Goal: Task Accomplishment & Management: Use online tool/utility

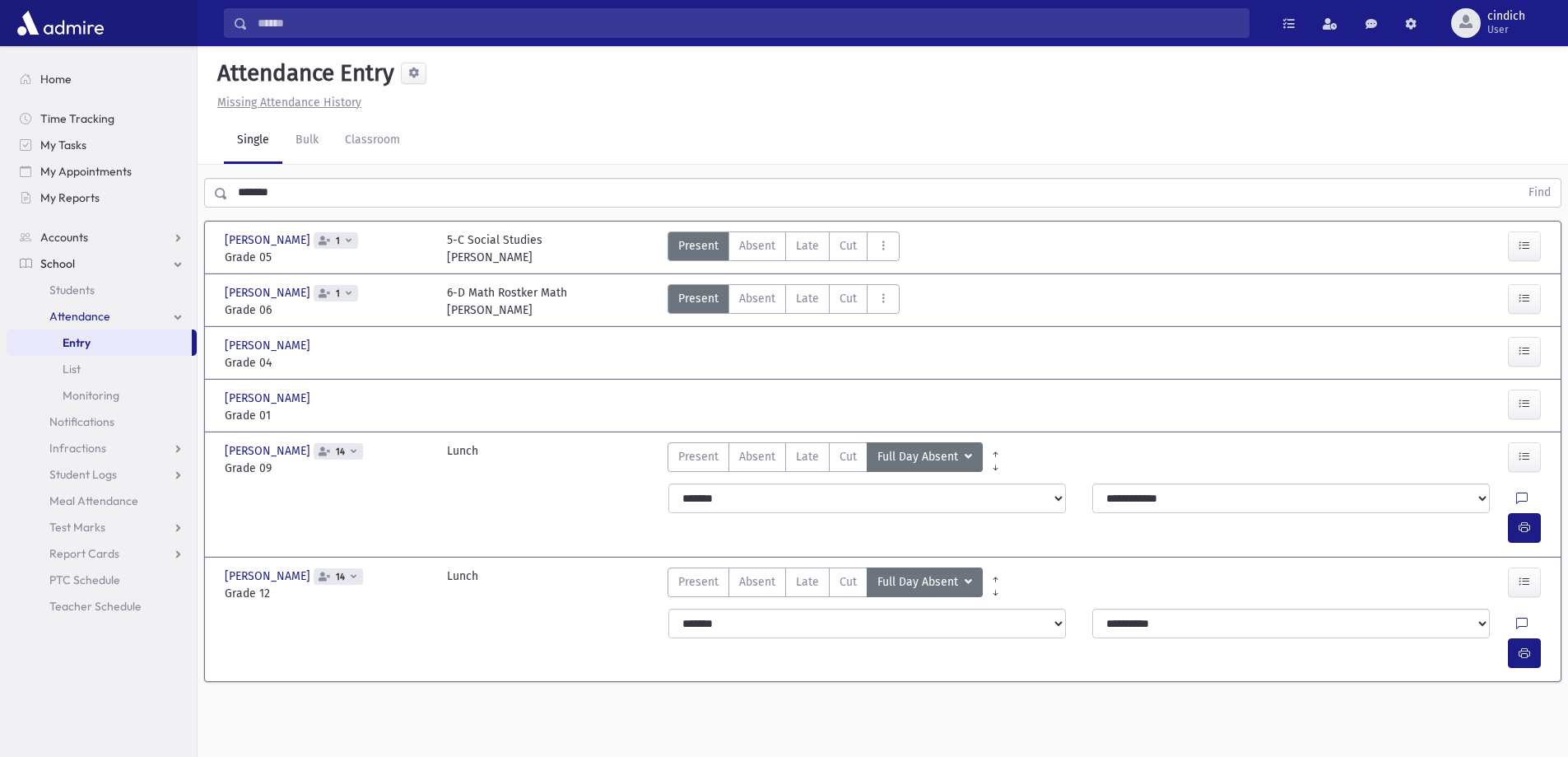
drag, startPoint x: 376, startPoint y: 174, endPoint x: 245, endPoint y: 208, distance: 135.3
click at [245, 208] on div "******* Find" at bounding box center [883, 189] width 1371 height 50
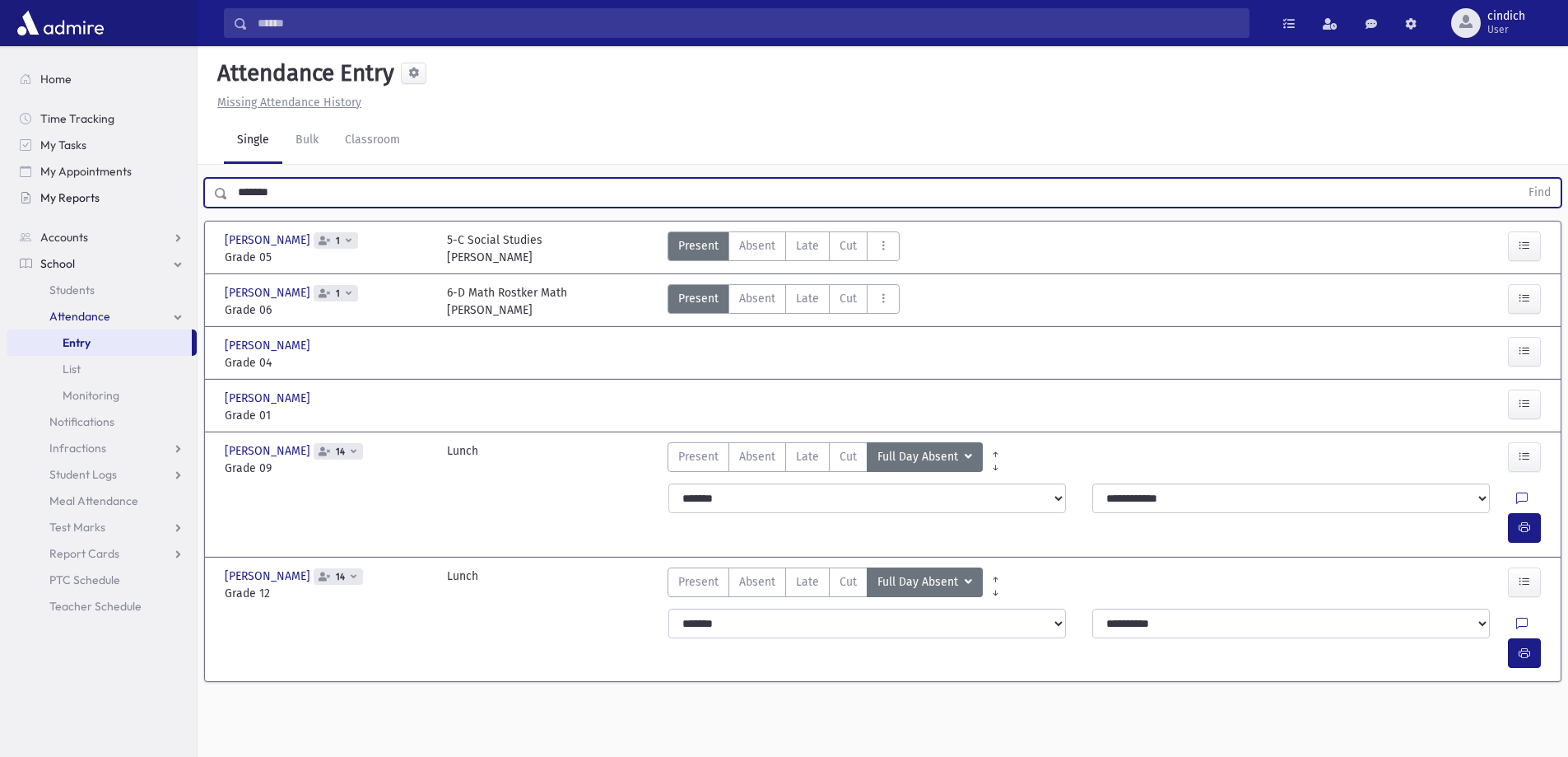
drag, startPoint x: 298, startPoint y: 198, endPoint x: 177, endPoint y: 200, distance: 121.0
click at [177, 200] on div "Search Results All Accounts" at bounding box center [784, 396] width 1568 height 794
type input "*****"
click at [1519, 179] on button "Find" at bounding box center [1540, 193] width 42 height 28
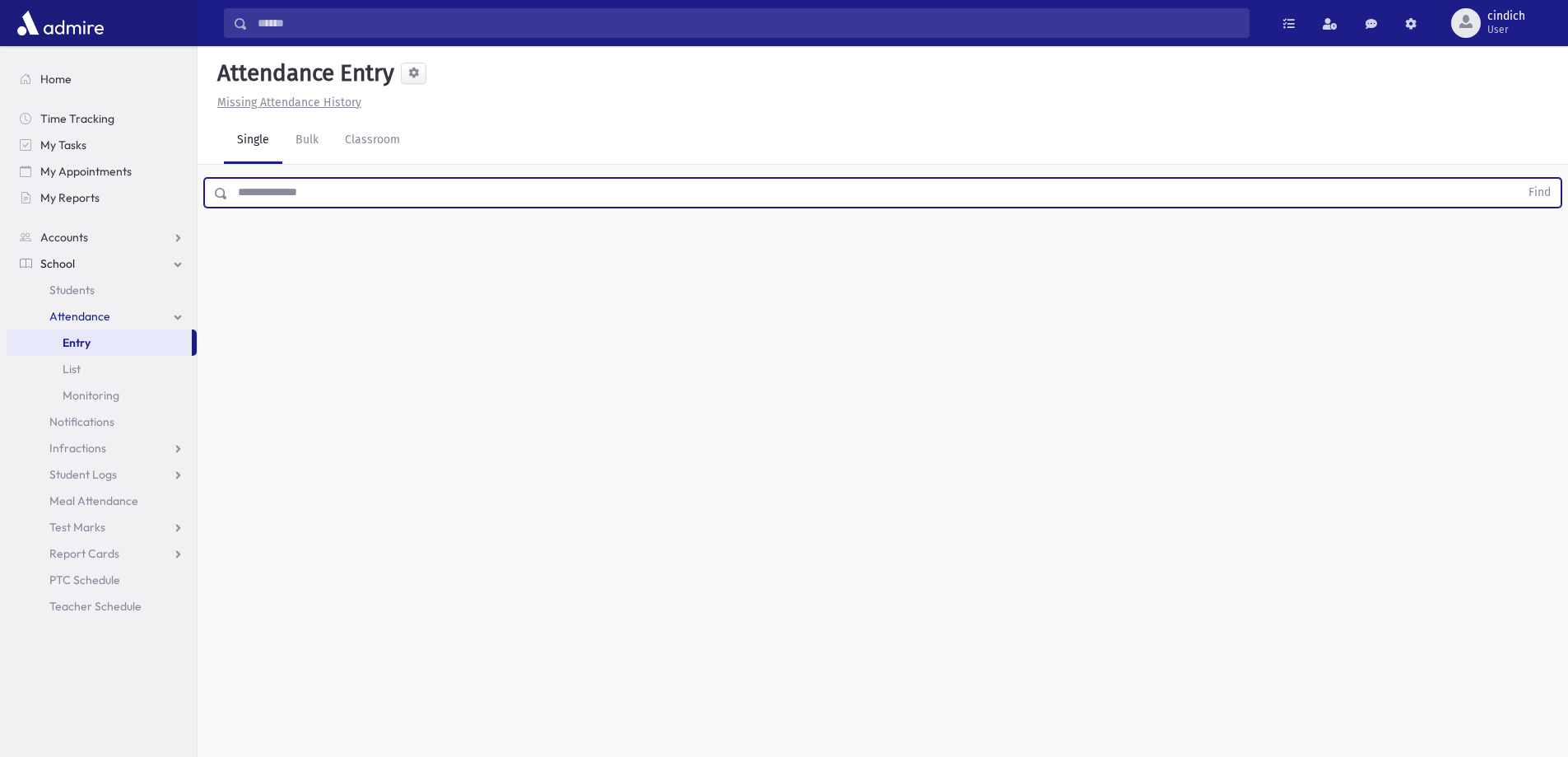
click at [417, 202] on input "text" at bounding box center [874, 193] width 1292 height 30
type input "*****"
click at [1519, 179] on button "Find" at bounding box center [1540, 193] width 42 height 28
click at [1531, 314] on div at bounding box center [1525, 301] width 33 height 35
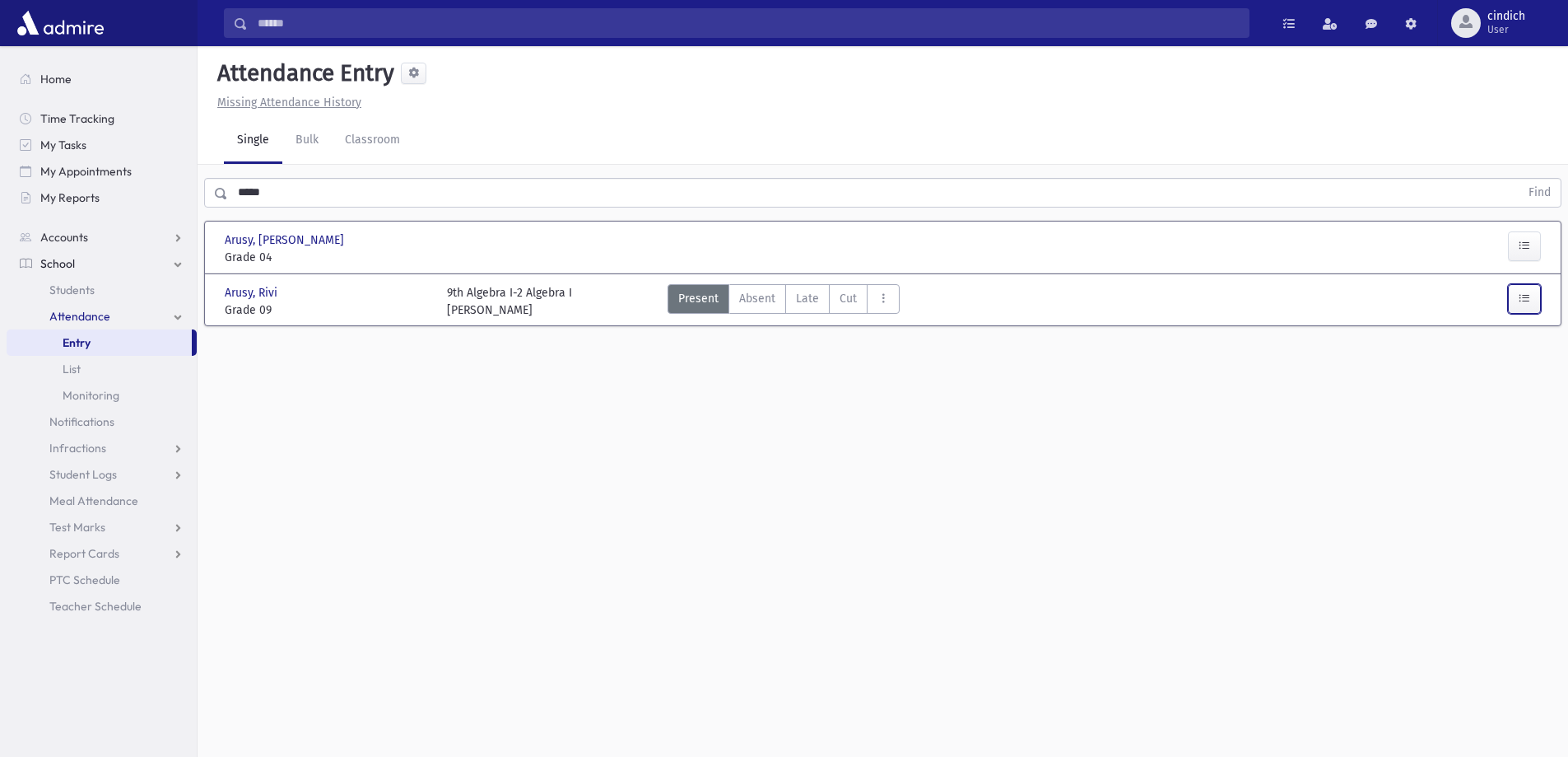
click at [1529, 292] on icon "button" at bounding box center [1524, 299] width 11 height 14
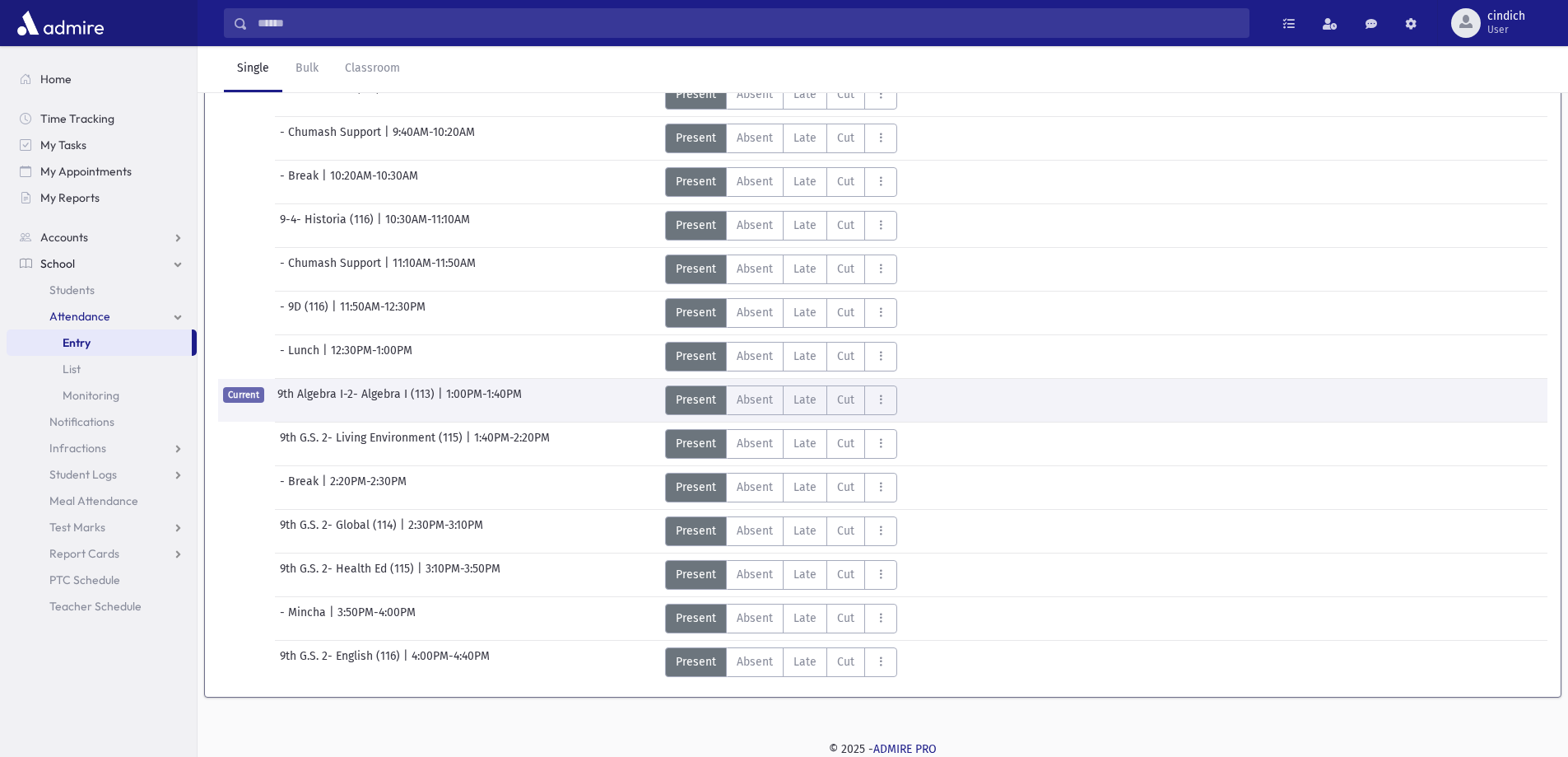
scroll to position [320, 0]
click at [525, 389] on div "Current 9th Algebra I-2- Algebra I (113) | 1:00PM-1:40PM" at bounding box center [434, 399] width 449 height 30
click at [380, 399] on span "9th Algebra I-2- Algebra I (113)" at bounding box center [358, 399] width 161 height 30
click at [319, 399] on span "9th Algebra I-2- Algebra I (113)" at bounding box center [358, 399] width 161 height 30
click at [771, 400] on span "Absent" at bounding box center [754, 399] width 36 height 17
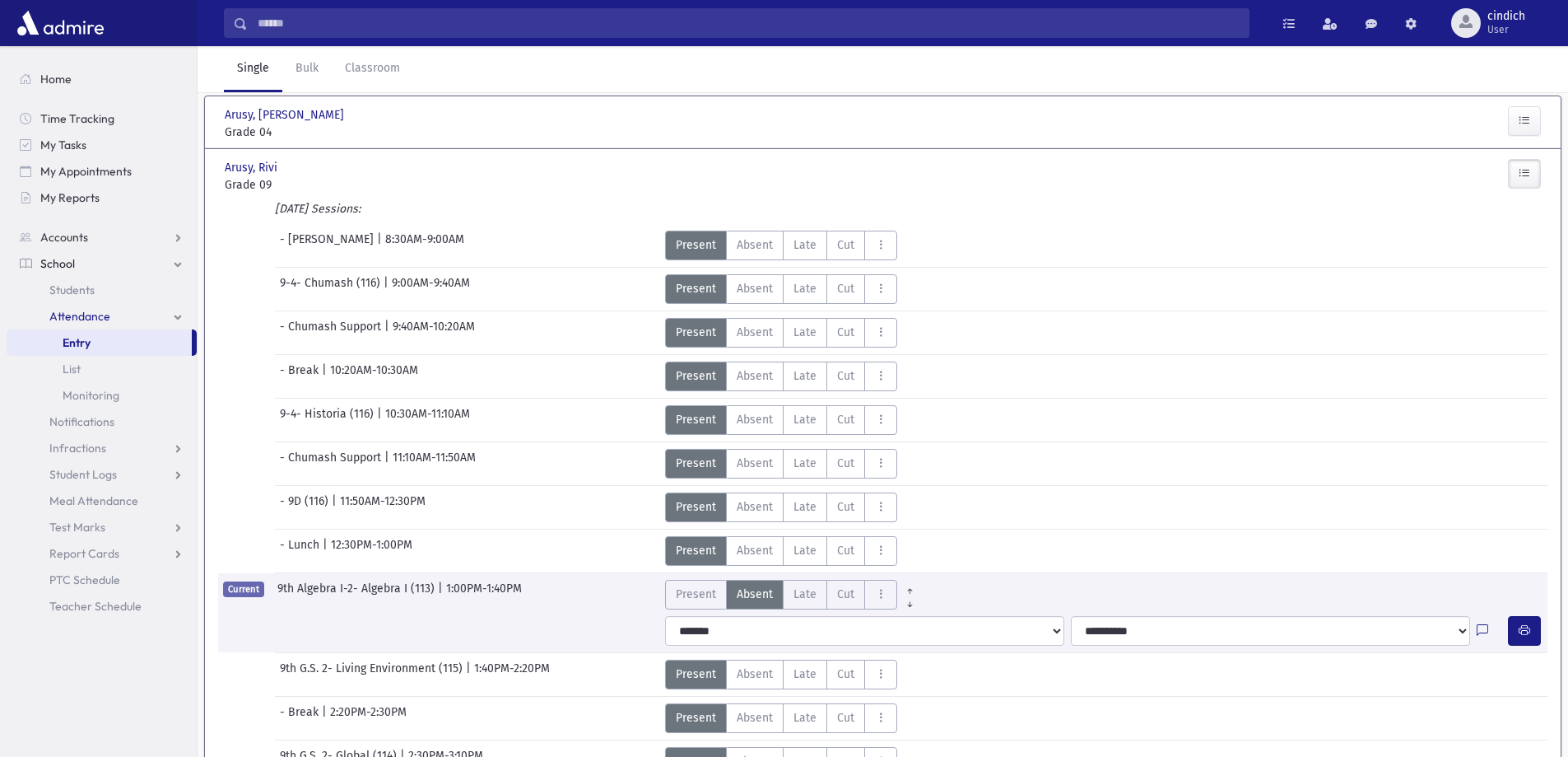
scroll to position [0, 0]
